Goal: Task Accomplishment & Management: Use online tool/utility

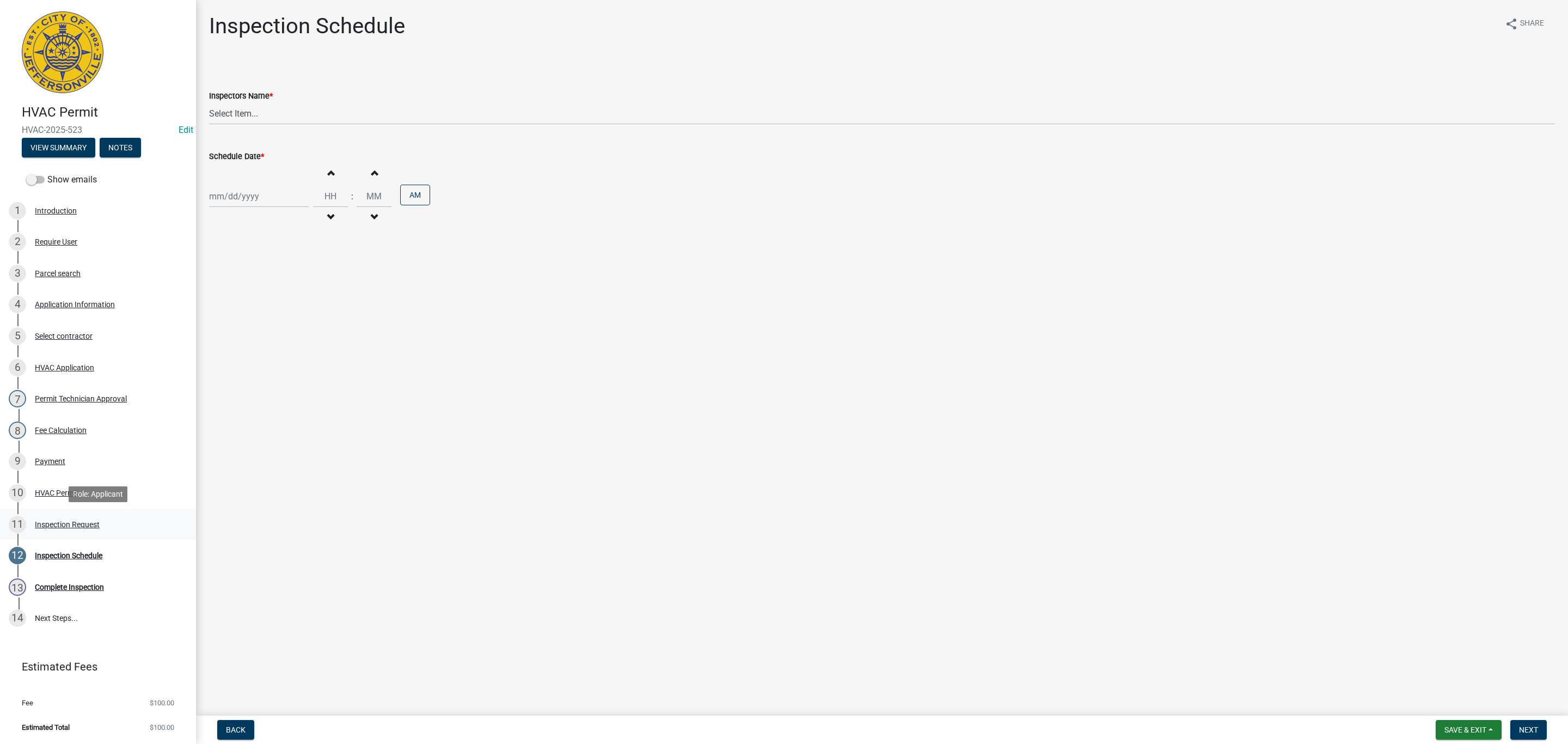
click at [61, 528] on div "11 Inspection Request" at bounding box center [94, 524] width 170 height 17
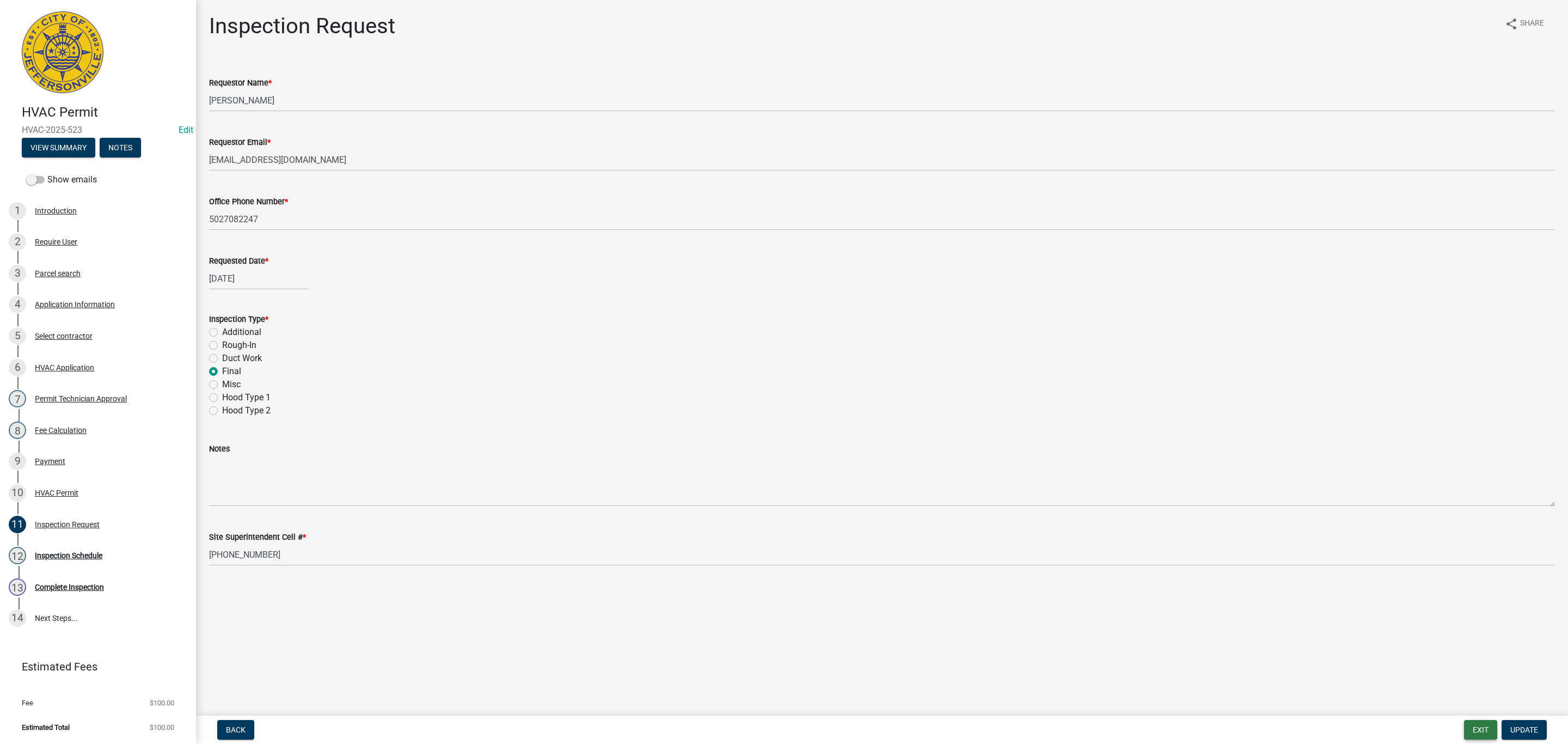
click at [1482, 731] on button "Exit" at bounding box center [1480, 729] width 33 height 19
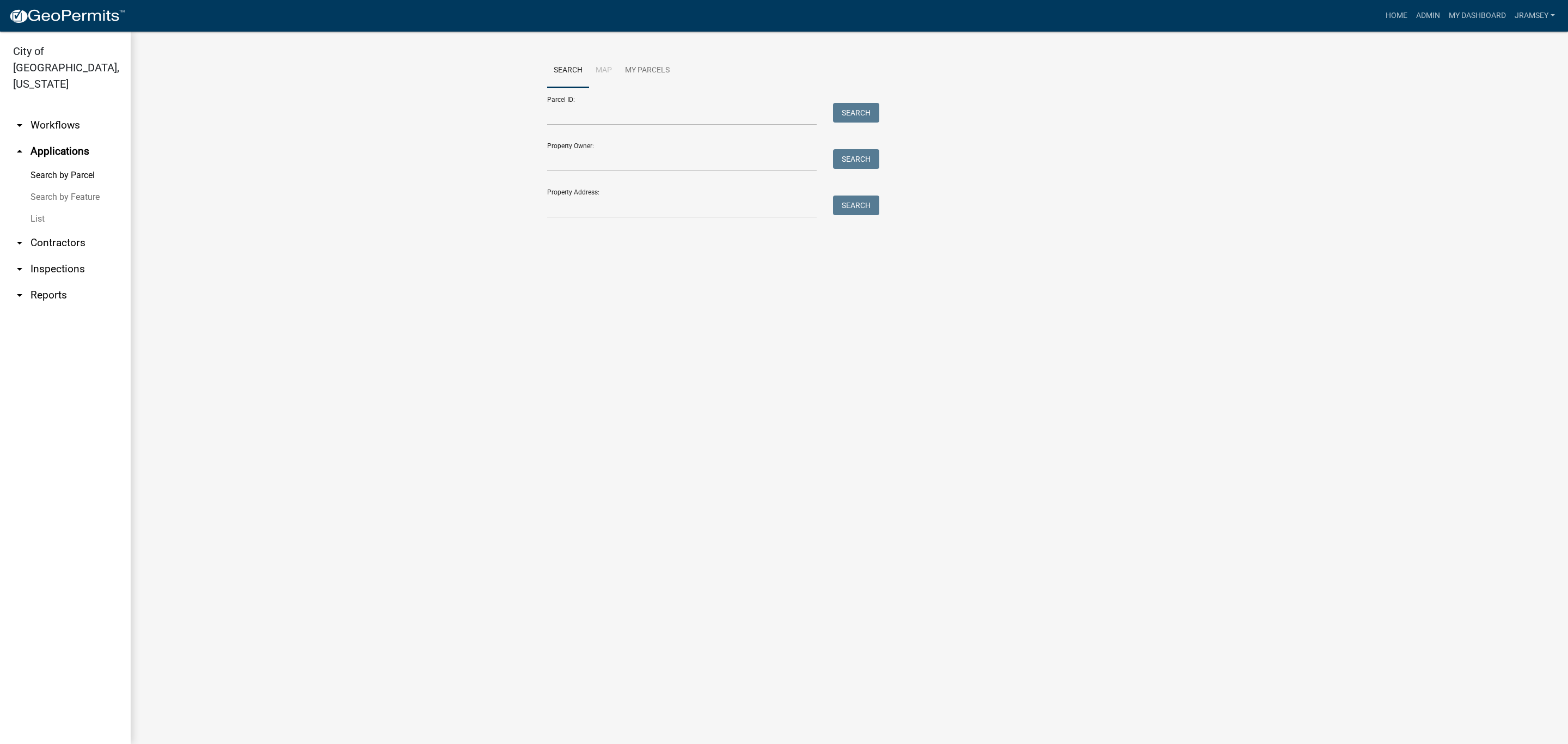
click at [57, 256] on link "arrow_drop_down Inspections" at bounding box center [65, 269] width 130 height 26
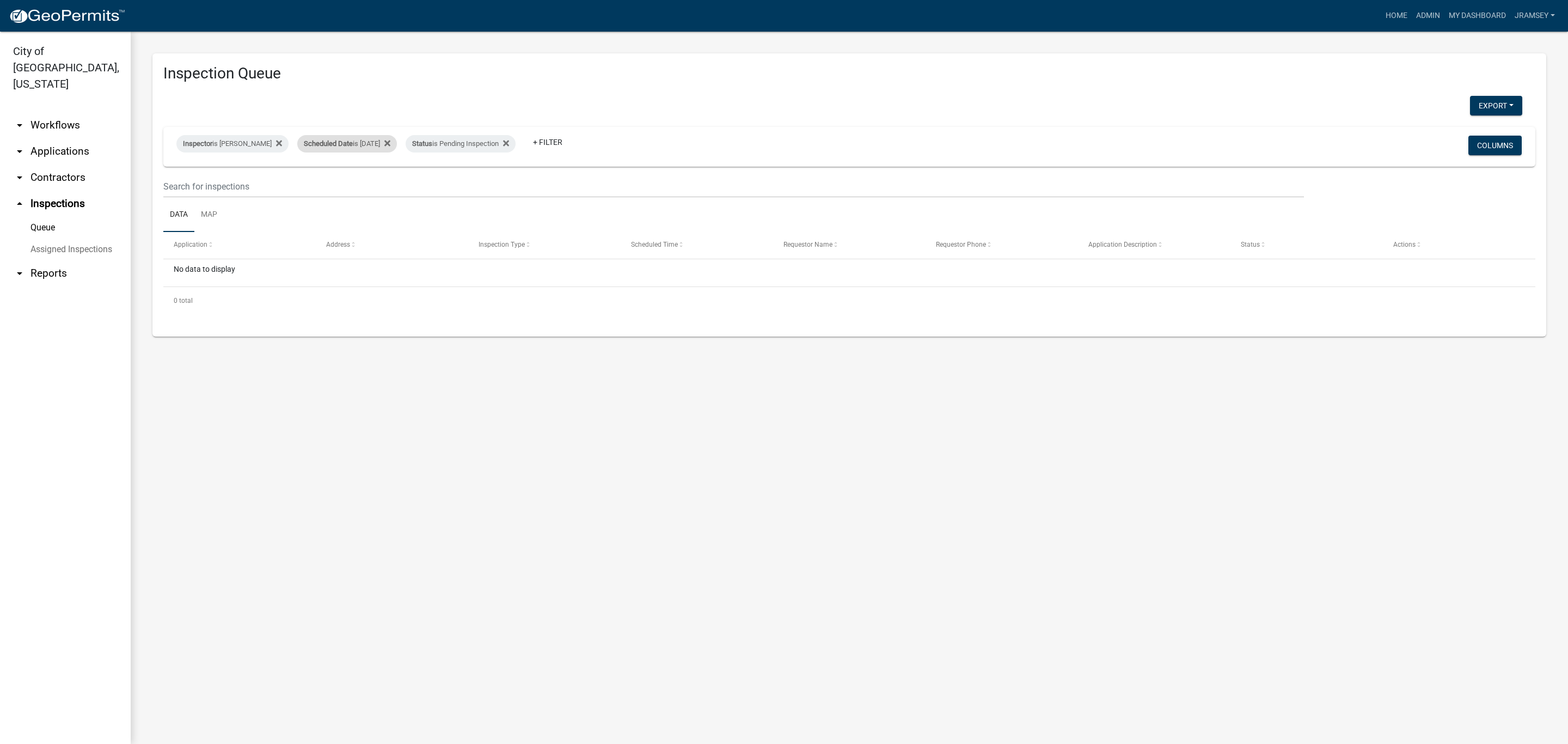
click at [353, 144] on div "Scheduled Date is 10/15/2025" at bounding box center [347, 144] width 100 height 17
click at [391, 187] on input "2025-10-15" at bounding box center [356, 184] width 76 height 22
type input "2025-10-16"
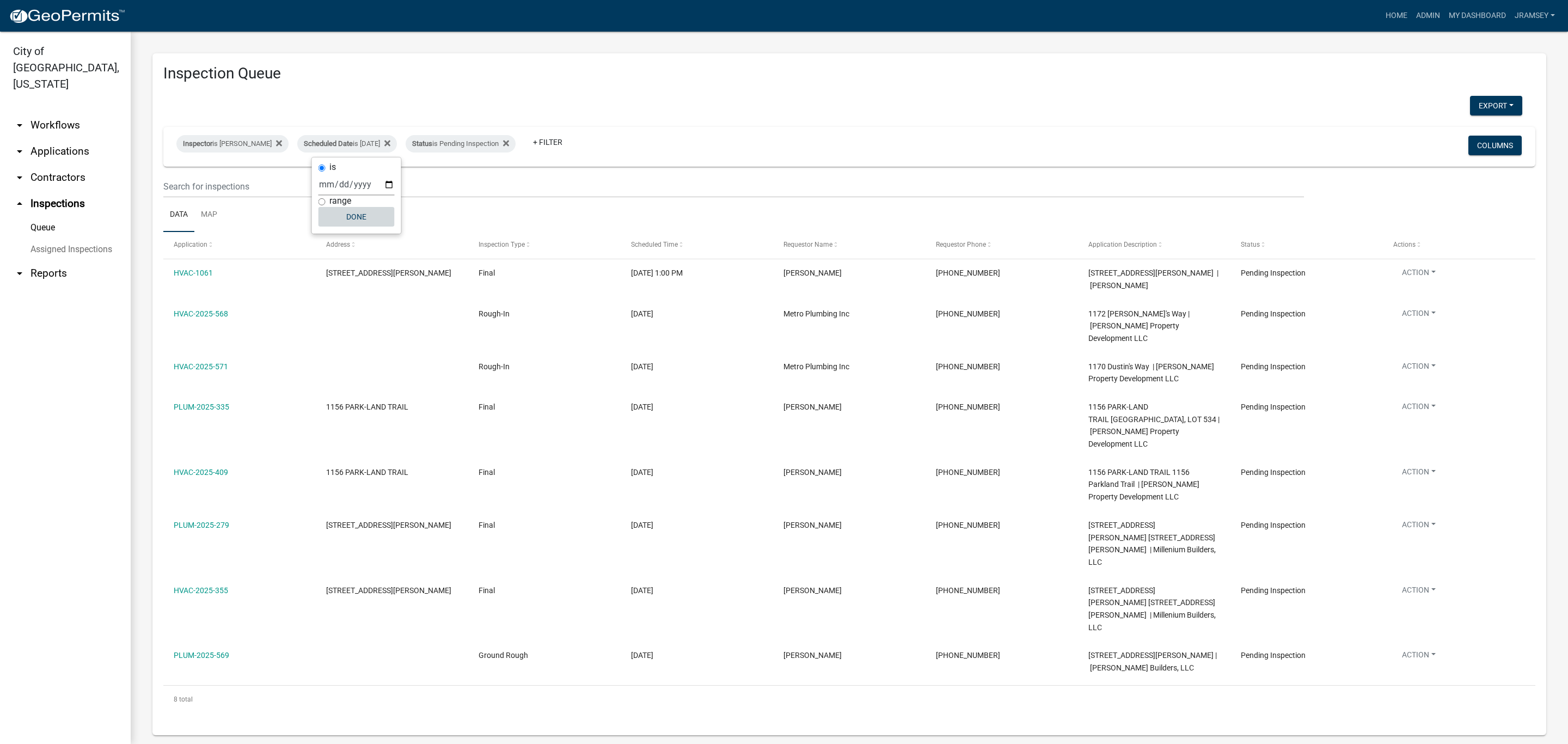
click at [359, 212] on button "Done" at bounding box center [356, 217] width 76 height 19
